Goal: Check status: Check status

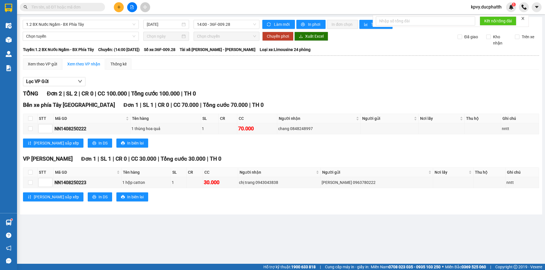
drag, startPoint x: 0, startPoint y: 0, endPoint x: 79, endPoint y: 5, distance: 79.3
click at [79, 5] on input "text" at bounding box center [64, 7] width 67 height 6
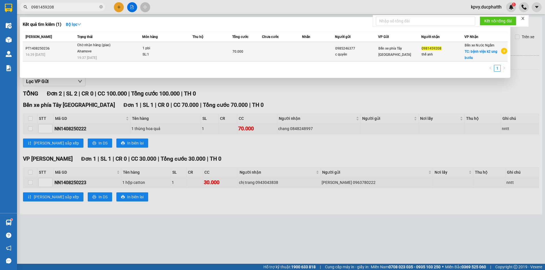
type input "0981459208"
click at [123, 55] on td "Chờ nhận hàng (giao) Ahamove 19:37 [DATE]" at bounding box center [109, 52] width 66 height 20
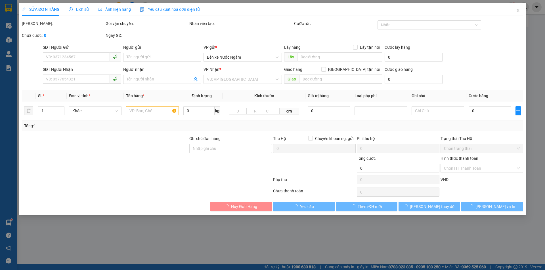
type input "0985246377"
type input "c quyên"
type input "0981459208"
type input "thế anh"
checkbox input "true"
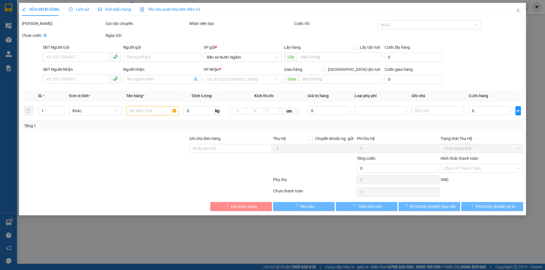
type input "bệnh viện k2 ung bướu"
type input "70.000"
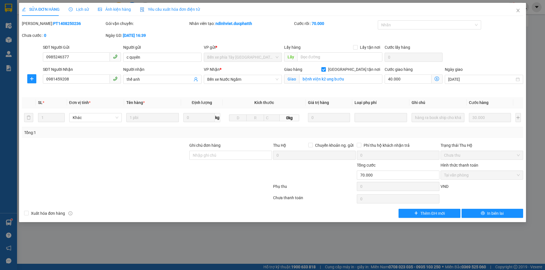
click at [81, 8] on span "Lịch sử" at bounding box center [79, 9] width 20 height 5
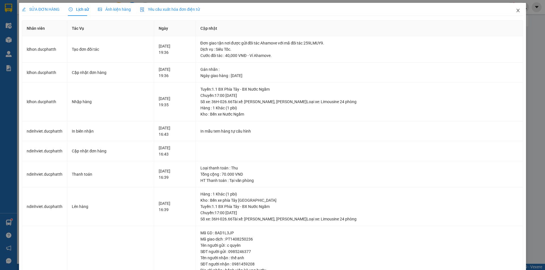
click at [514, 7] on span "Close" at bounding box center [518, 11] width 16 height 16
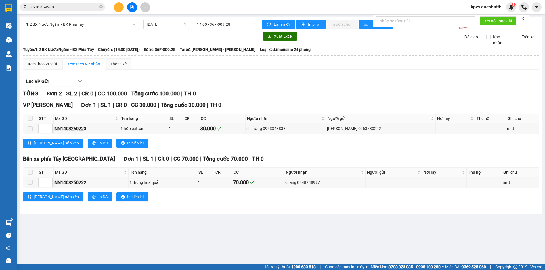
click at [72, 7] on input "0981459208" at bounding box center [64, 7] width 67 height 6
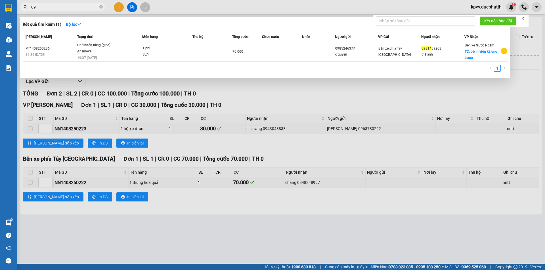
type input "0"
